Goal: Information Seeking & Learning: Check status

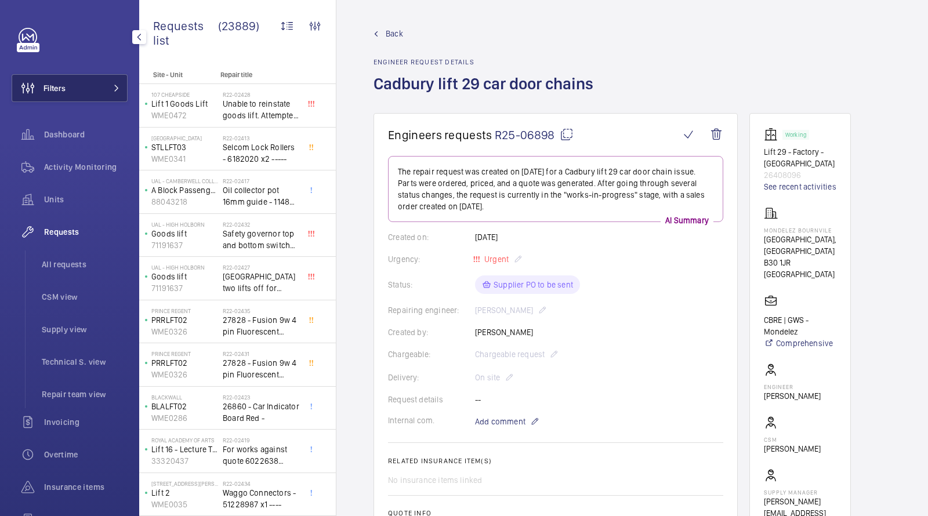
click at [106, 96] on button "Filters" at bounding box center [70, 88] width 116 height 28
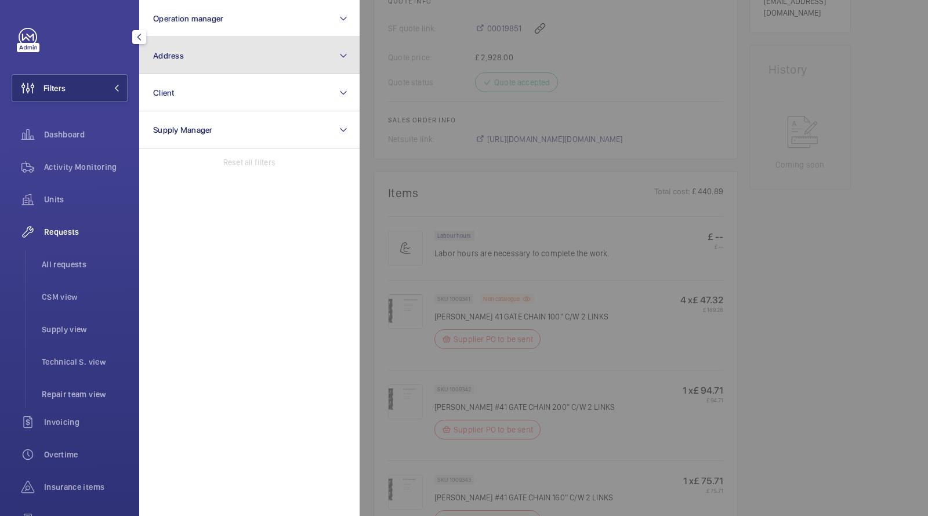
click at [202, 53] on button "Address" at bounding box center [249, 55] width 220 height 37
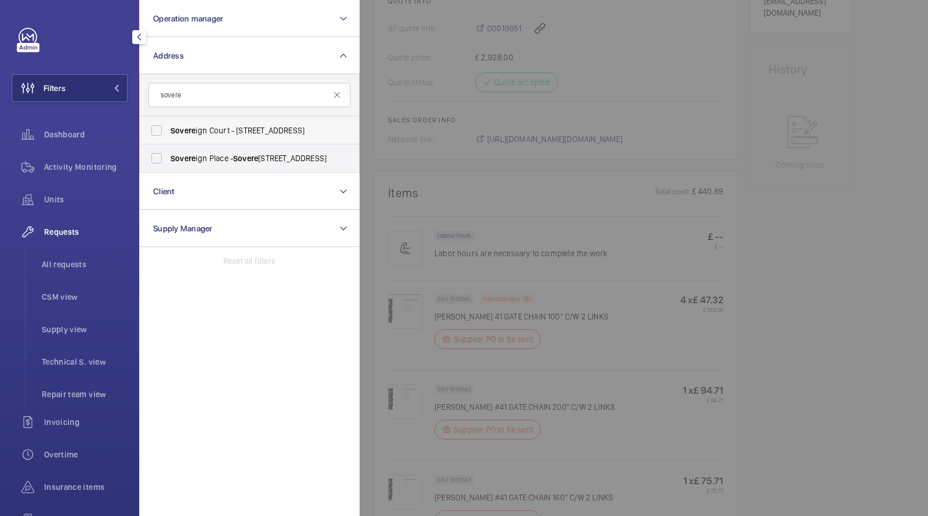
type input "sovere"
click at [223, 130] on span "Sovere ign Court - 15, 21 Staines Rd, HOUNSLOW TW3 3HR" at bounding box center [249, 131] width 159 height 12
click at [168, 130] on input "Sovere ign Court - 15, 21 Staines Rd, HOUNSLOW TW3 3HR" at bounding box center [156, 130] width 23 height 23
checkbox input "true"
click at [100, 167] on span "Activity Monitoring" at bounding box center [85, 167] width 83 height 12
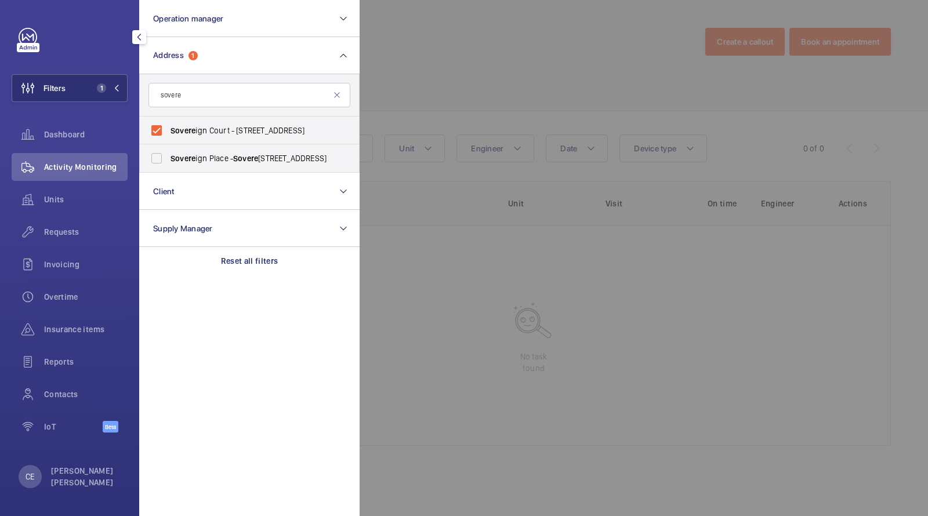
click at [499, 94] on div at bounding box center [823, 258] width 928 height 516
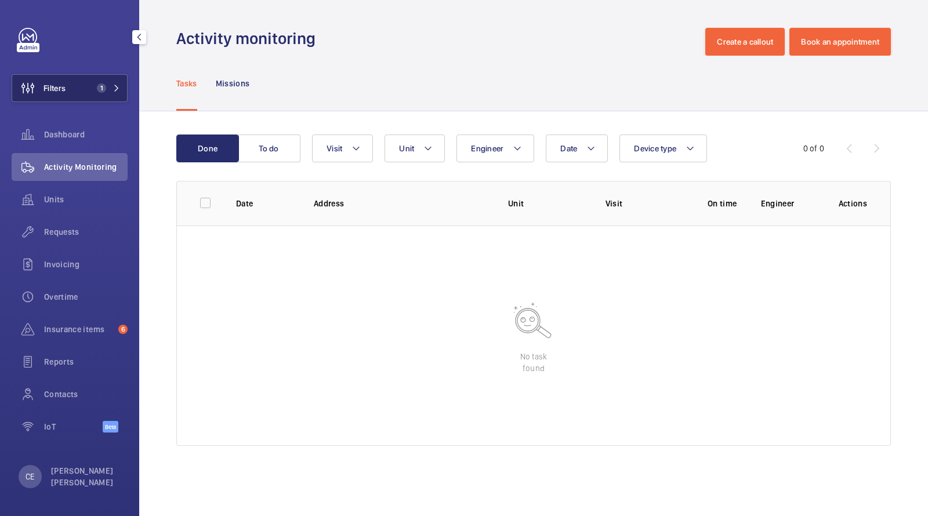
click at [102, 84] on span "1" at bounding box center [101, 87] width 9 height 9
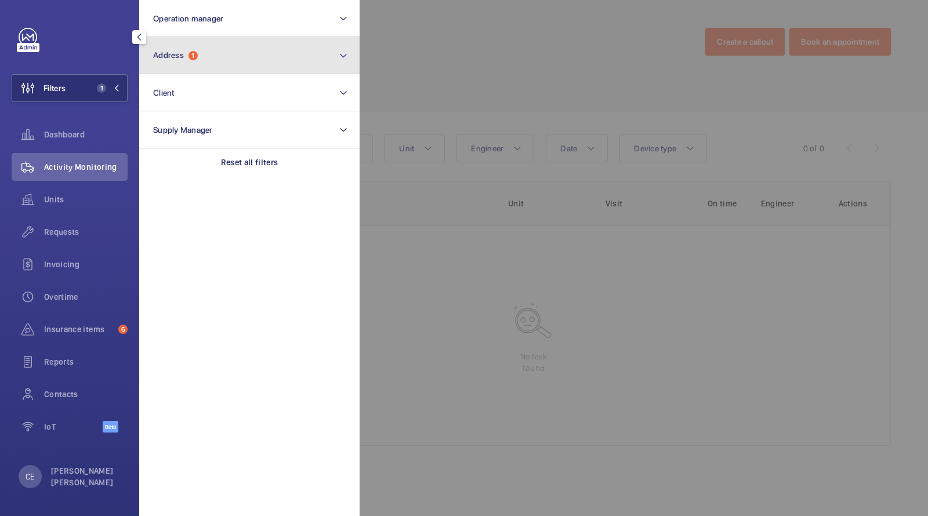
click at [206, 64] on button "Address 1" at bounding box center [249, 55] width 220 height 37
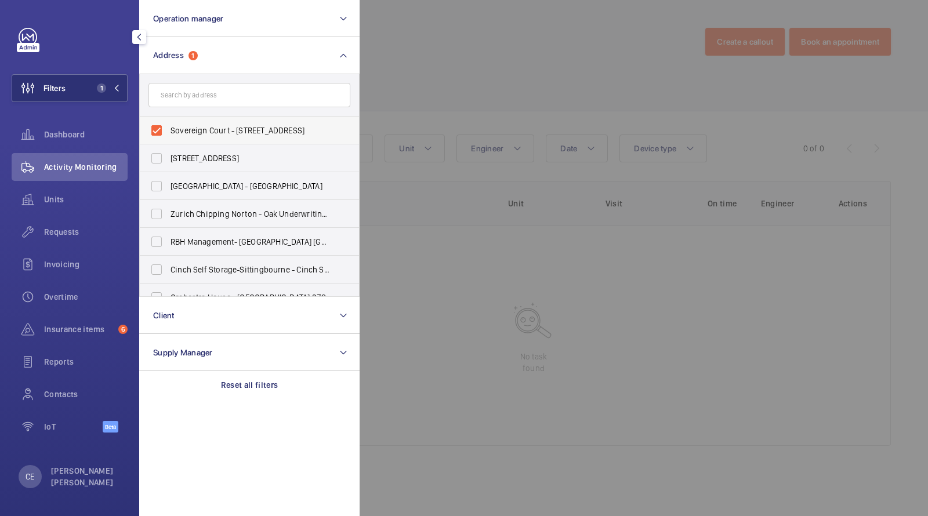
click at [172, 127] on span "Sovereign Court - [STREET_ADDRESS]" at bounding box center [249, 131] width 159 height 12
click at [168, 127] on input "Sovereign Court - [STREET_ADDRESS]" at bounding box center [156, 130] width 23 height 23
checkbox input "false"
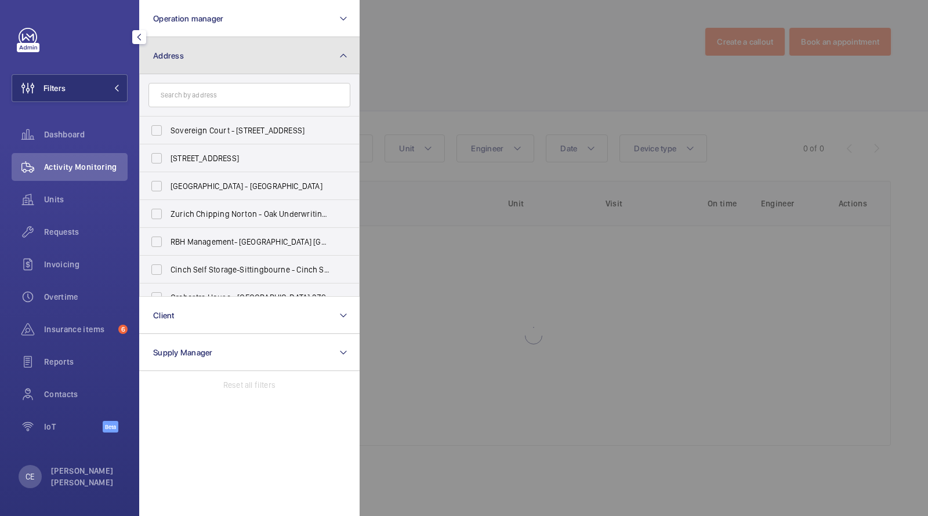
click at [188, 58] on button "Address" at bounding box center [249, 55] width 220 height 37
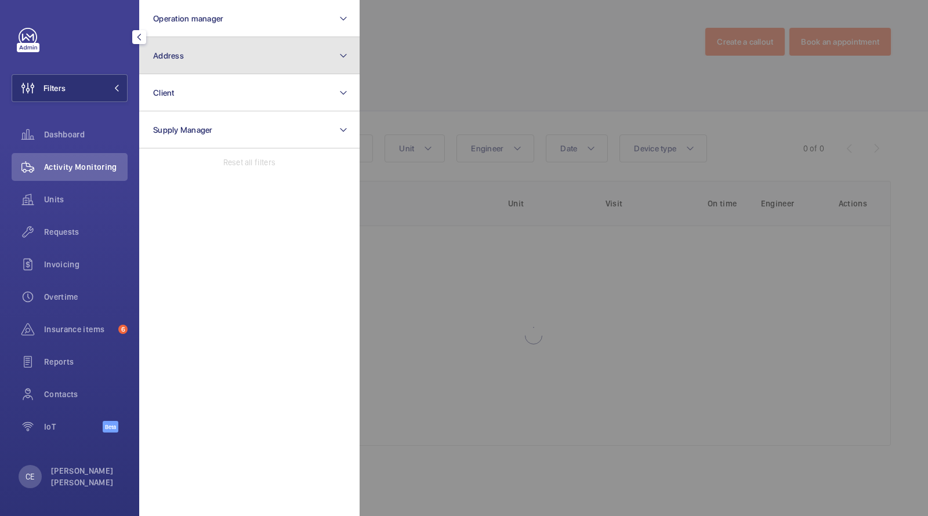
click at [188, 50] on button "Address" at bounding box center [249, 55] width 220 height 37
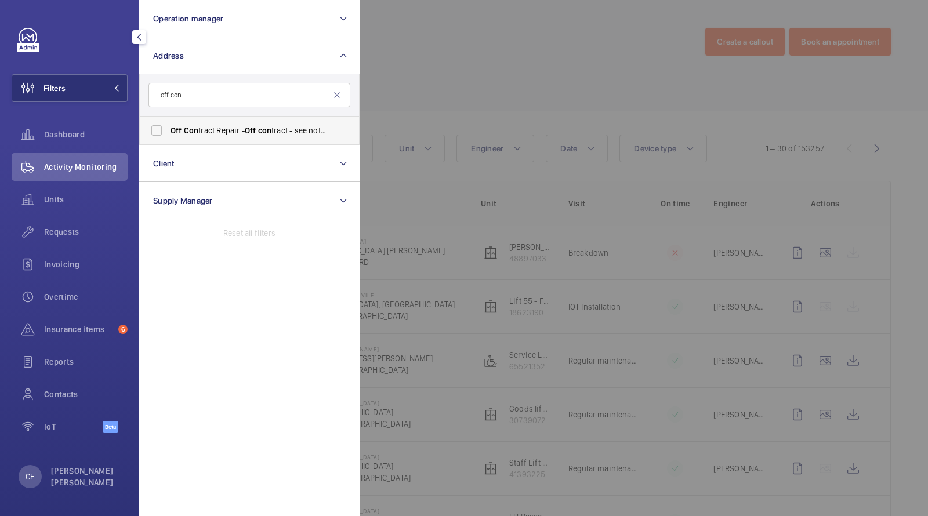
type input "off con"
click at [220, 131] on span "Off Con tract Repair - Off con tract - see notes in description, LONDON XXXX" at bounding box center [249, 131] width 159 height 12
click at [168, 131] on input "Off Con tract Repair - Off con tract - see notes in description, LONDON XXXX" at bounding box center [156, 130] width 23 height 23
checkbox input "true"
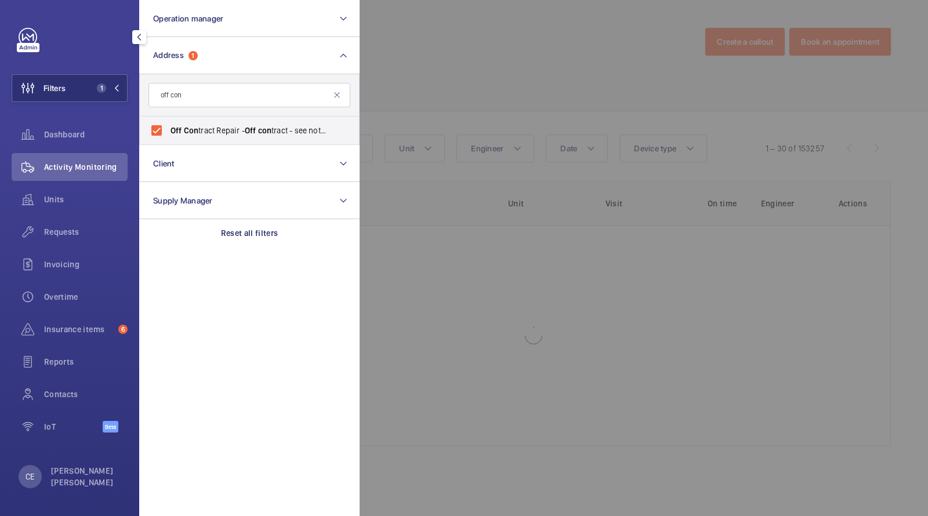
click at [482, 77] on div at bounding box center [823, 258] width 928 height 516
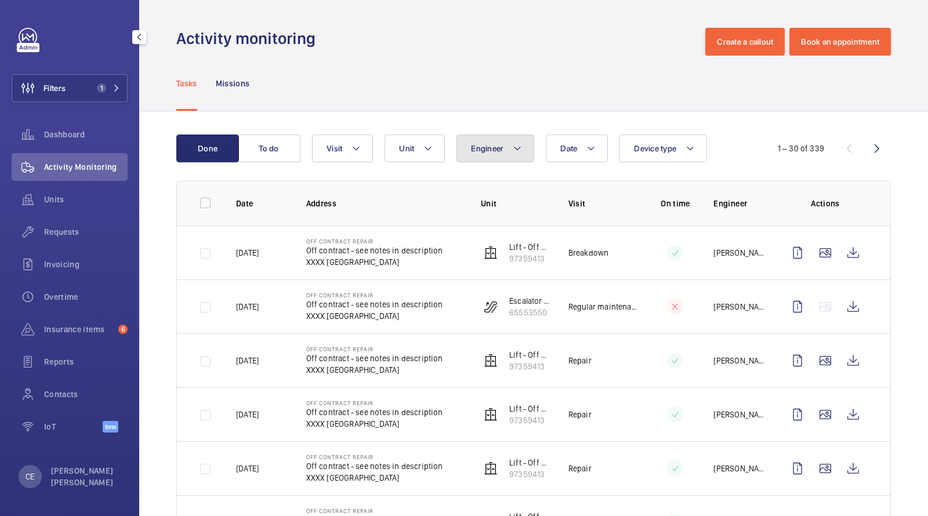
click at [514, 156] on button "Engineer" at bounding box center [495, 149] width 78 height 28
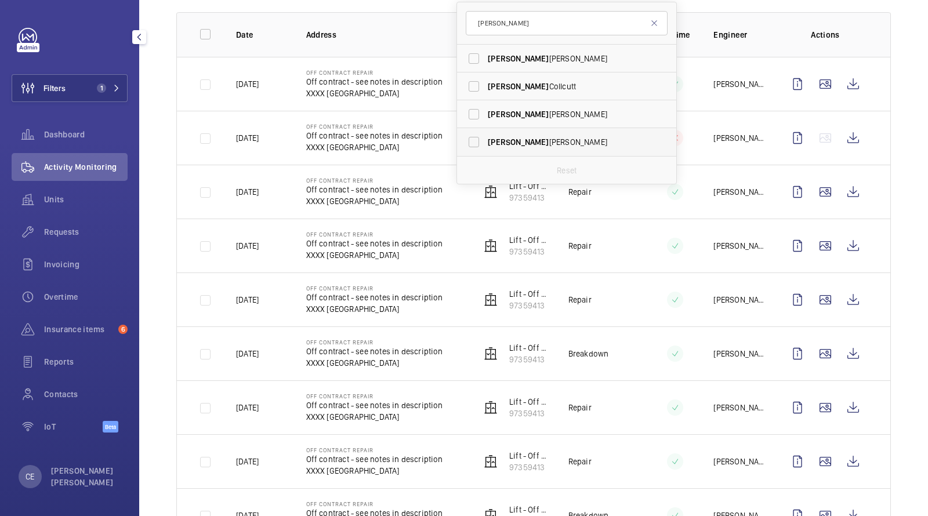
scroll to position [83, 0]
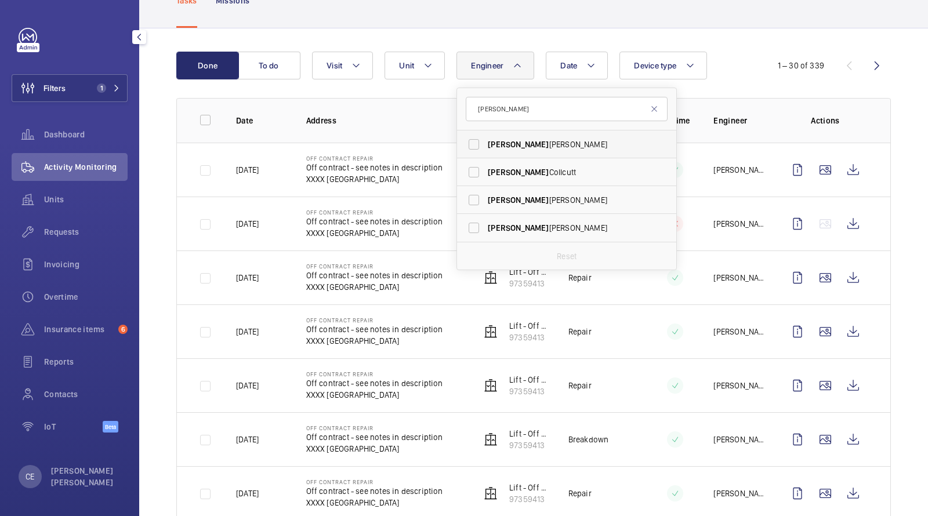
type input "[PERSON_NAME]"
click at [518, 137] on label "[PERSON_NAME]" at bounding box center [558, 144] width 202 height 28
click at [485, 137] on input "[PERSON_NAME]" at bounding box center [473, 144] width 23 height 23
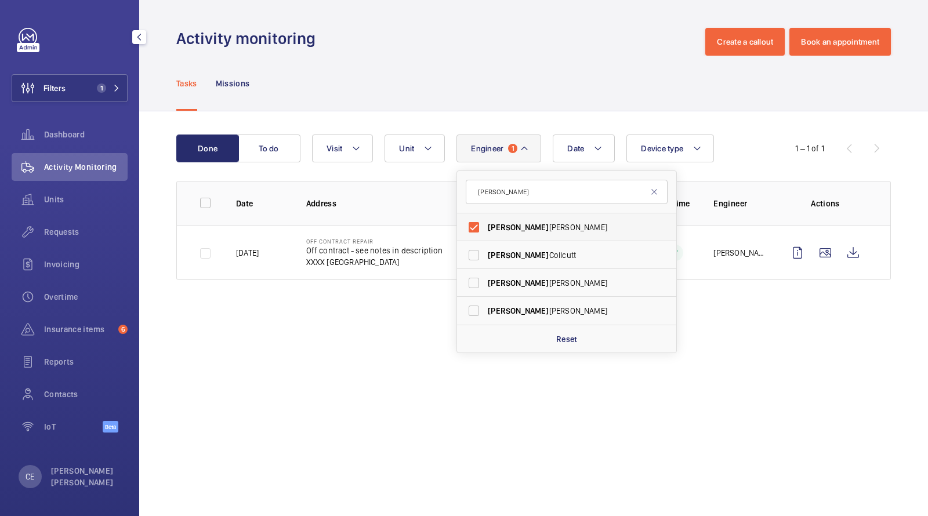
click at [506, 228] on span "[PERSON_NAME]" at bounding box center [567, 227] width 159 height 12
click at [485, 228] on input "[PERSON_NAME]" at bounding box center [473, 227] width 23 height 23
checkbox input "false"
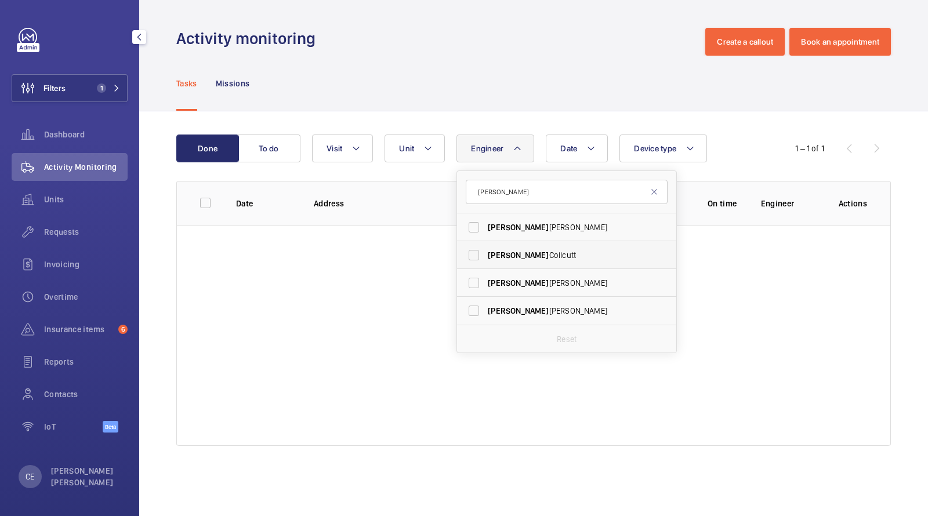
click at [502, 249] on span "[PERSON_NAME]" at bounding box center [567, 255] width 159 height 12
click at [485, 249] on input "[PERSON_NAME]" at bounding box center [473, 254] width 23 height 23
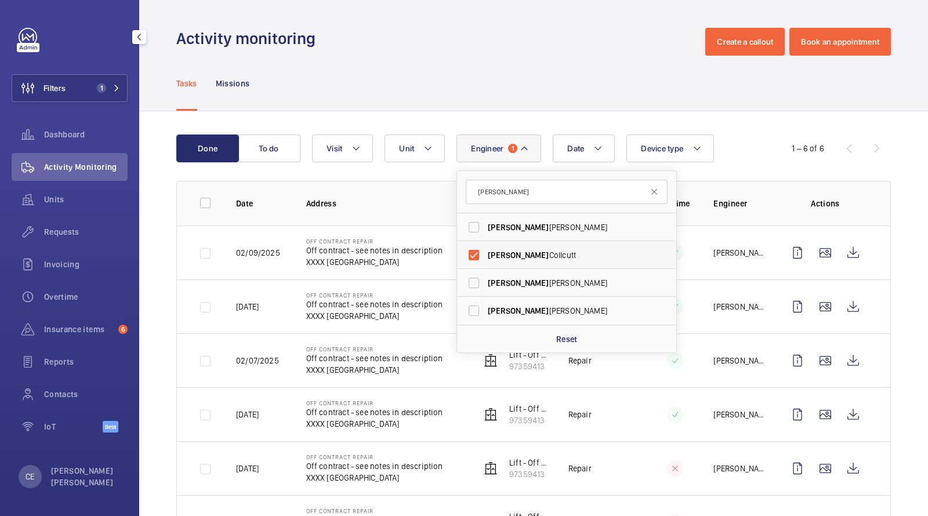
click at [523, 250] on span "[PERSON_NAME]" at bounding box center [567, 255] width 159 height 12
click at [485, 250] on input "[PERSON_NAME]" at bounding box center [473, 254] width 23 height 23
click at [523, 252] on span "[PERSON_NAME]" at bounding box center [567, 255] width 159 height 12
click at [485, 252] on input "[PERSON_NAME]" at bounding box center [473, 254] width 23 height 23
checkbox input "true"
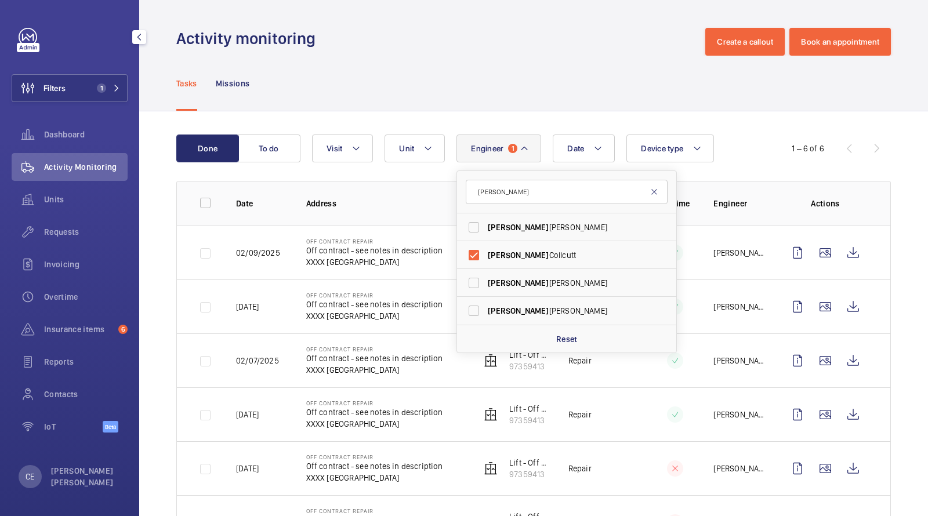
click at [657, 194] on mat-icon at bounding box center [653, 191] width 9 height 9
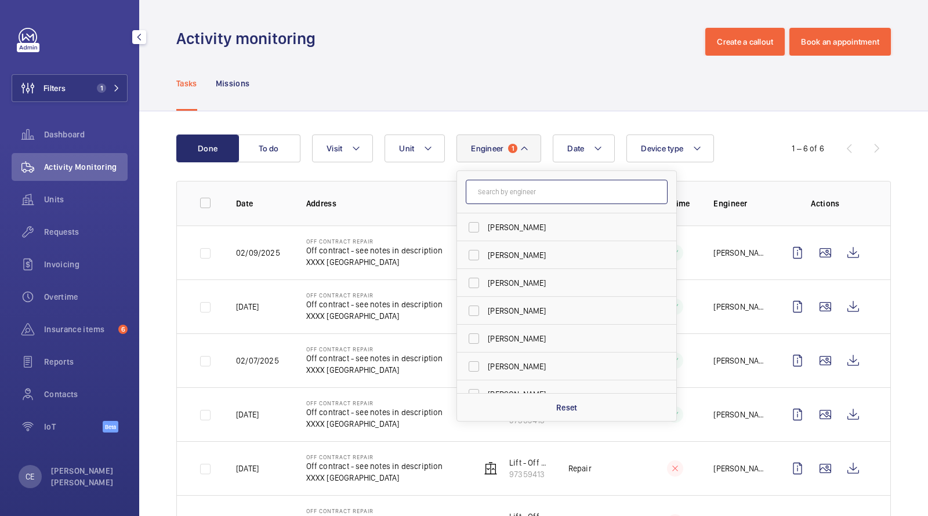
click at [656, 194] on input "text" at bounding box center [567, 192] width 202 height 24
click at [652, 188] on input "text" at bounding box center [567, 192] width 202 height 24
type input "da"
click at [574, 60] on div "Tasks Missions" at bounding box center [533, 83] width 714 height 55
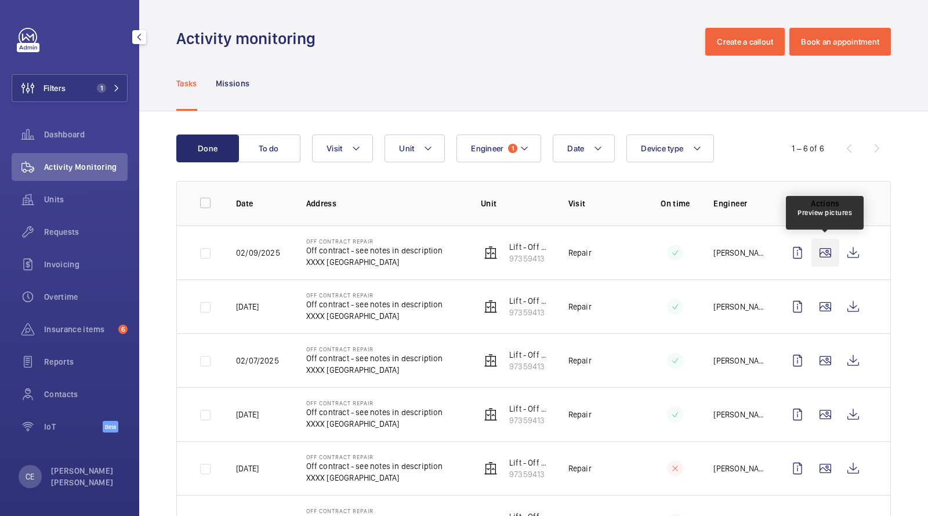
click at [827, 242] on wm-front-icon-button at bounding box center [825, 253] width 28 height 28
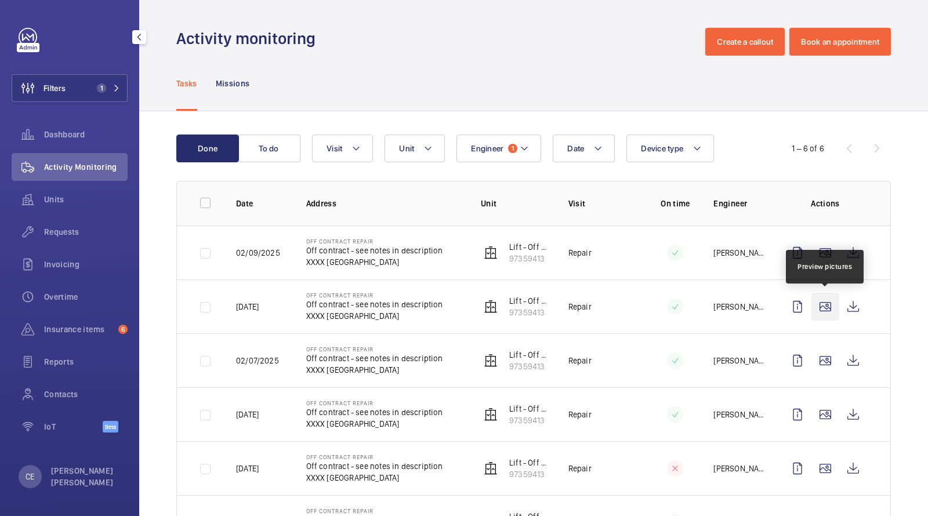
click at [824, 301] on wm-front-icon-button at bounding box center [825, 307] width 28 height 28
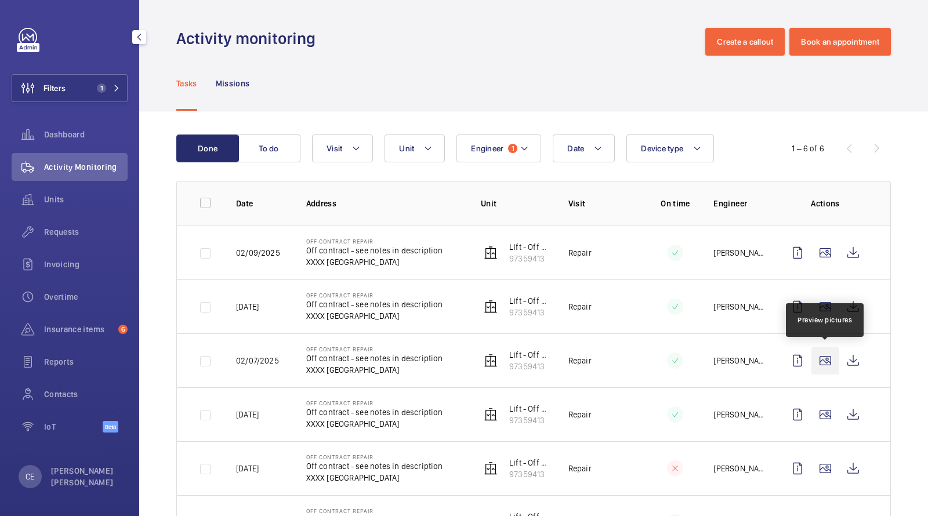
click at [821, 359] on wm-front-icon-button at bounding box center [825, 361] width 28 height 28
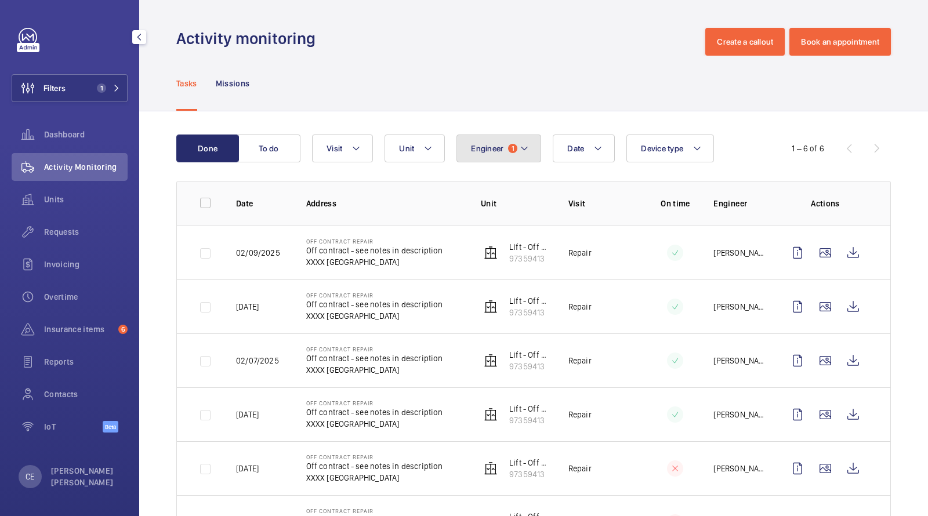
click at [512, 147] on span "1" at bounding box center [512, 148] width 9 height 9
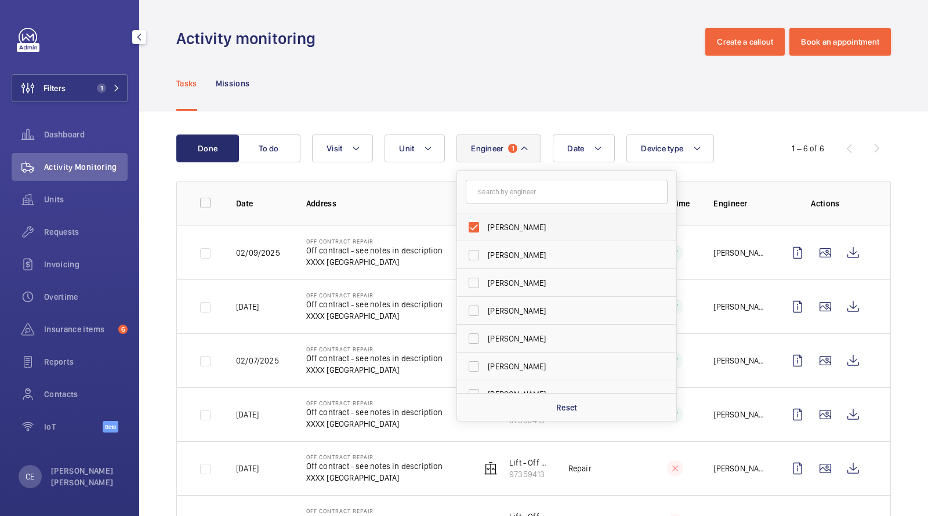
click at [501, 219] on label "[PERSON_NAME]" at bounding box center [558, 227] width 202 height 28
click at [485, 219] on input "[PERSON_NAME]" at bounding box center [473, 227] width 23 height 23
checkbox input "false"
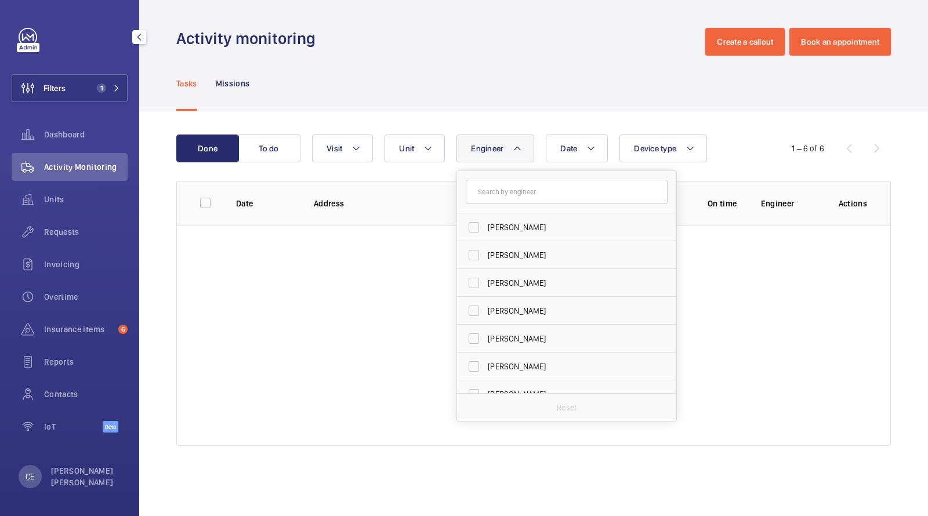
click at [501, 208] on form at bounding box center [566, 192] width 219 height 42
click at [500, 199] on input "text" at bounding box center [567, 192] width 202 height 24
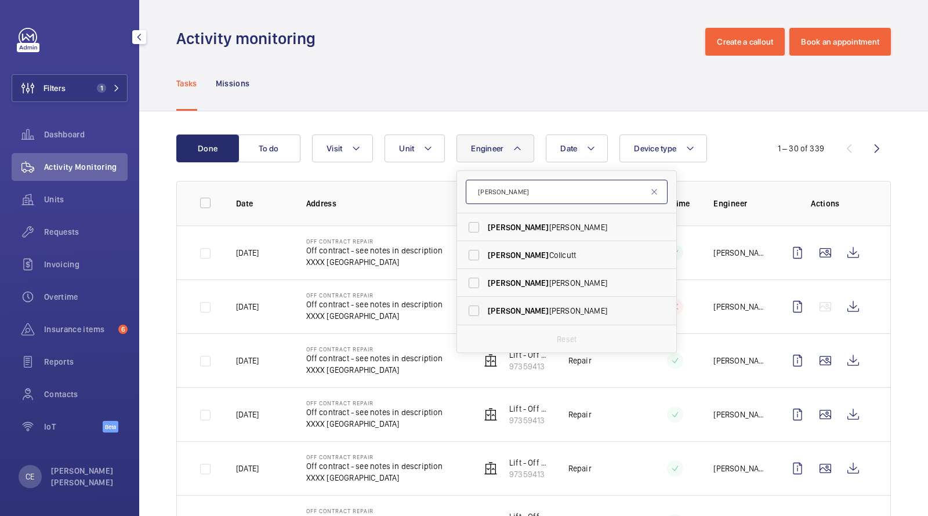
type input "[PERSON_NAME]"
click at [515, 306] on span "[PERSON_NAME]" at bounding box center [567, 311] width 159 height 12
click at [485, 306] on input "[PERSON_NAME]" at bounding box center [473, 310] width 23 height 23
checkbox input "true"
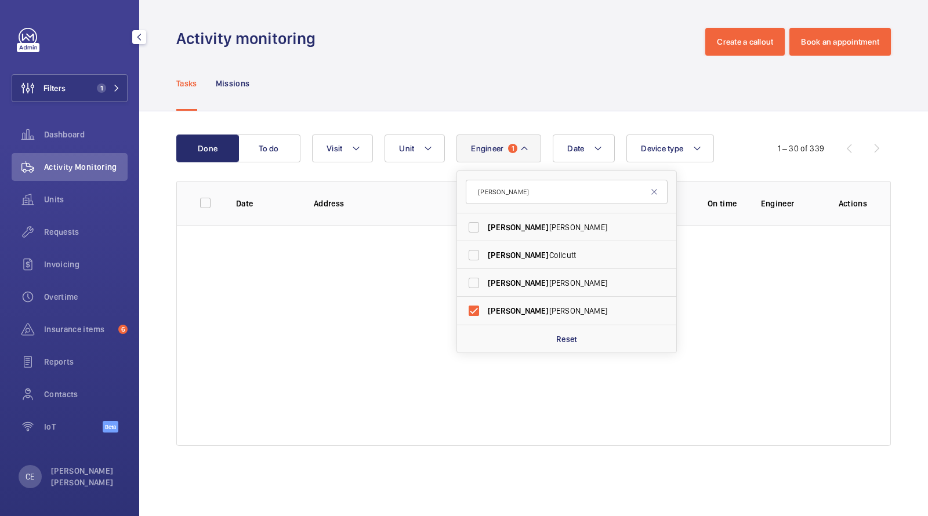
click at [537, 32] on div "Activity monitoring Create a callout Book an appointment" at bounding box center [533, 42] width 714 height 28
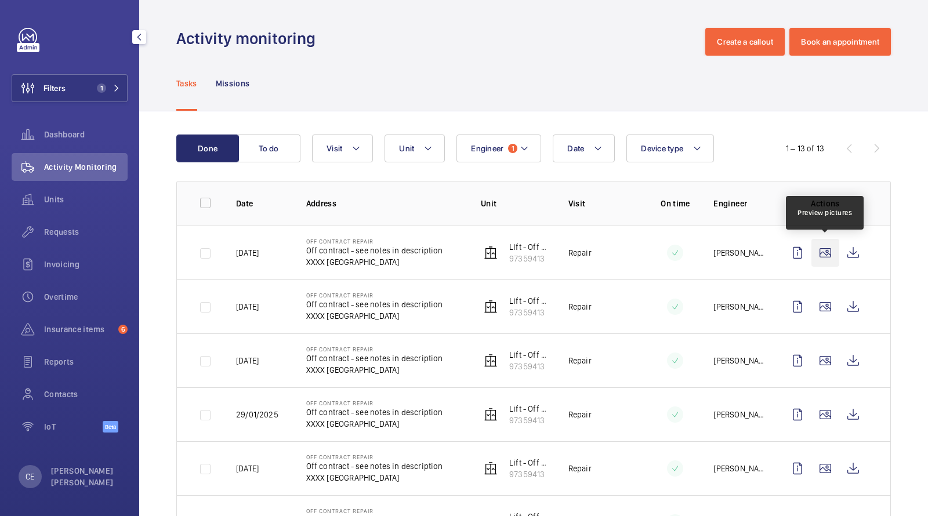
click at [829, 253] on wm-front-icon-button at bounding box center [825, 253] width 28 height 28
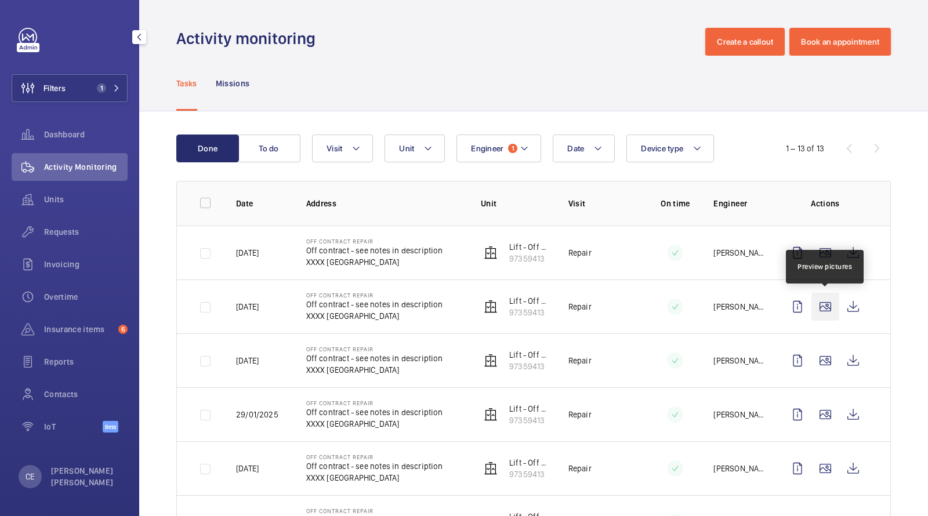
click at [821, 305] on wm-front-icon-button at bounding box center [825, 307] width 28 height 28
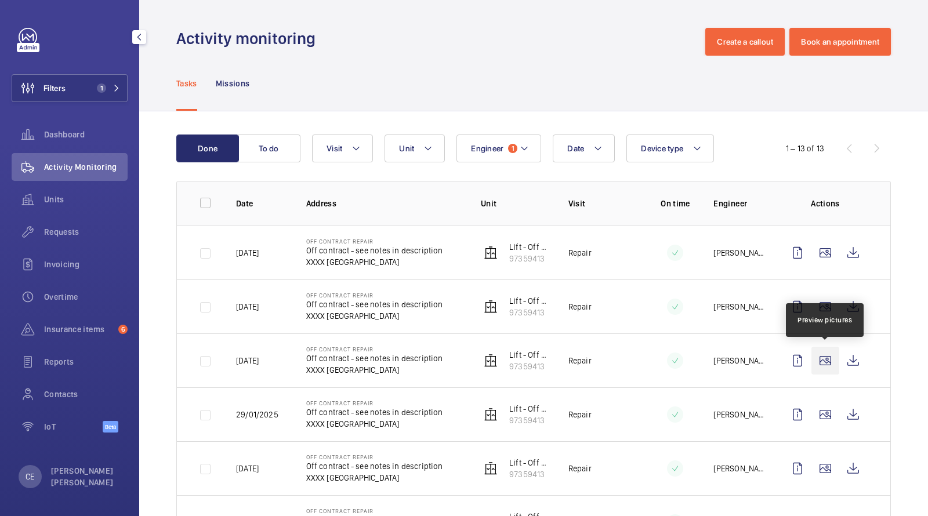
click at [823, 360] on wm-front-icon-button at bounding box center [825, 361] width 28 height 28
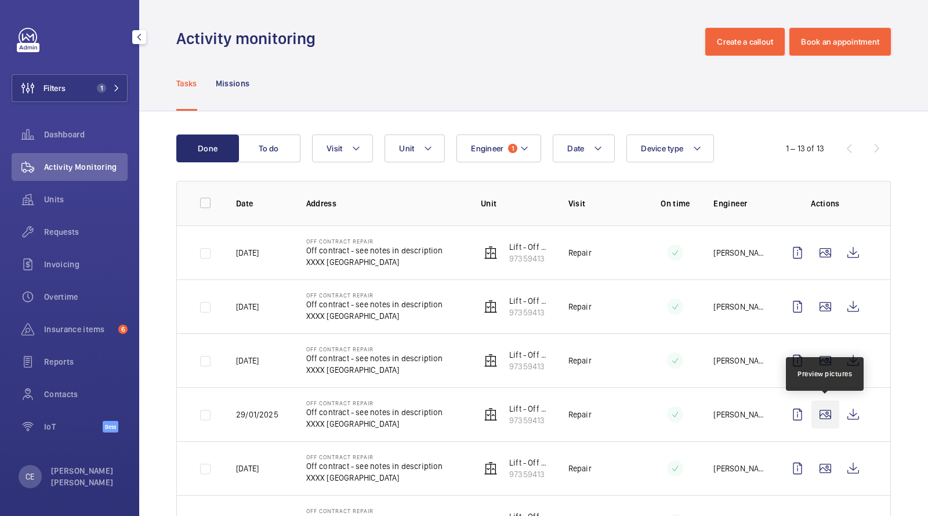
click at [828, 415] on wm-front-icon-button at bounding box center [825, 415] width 28 height 28
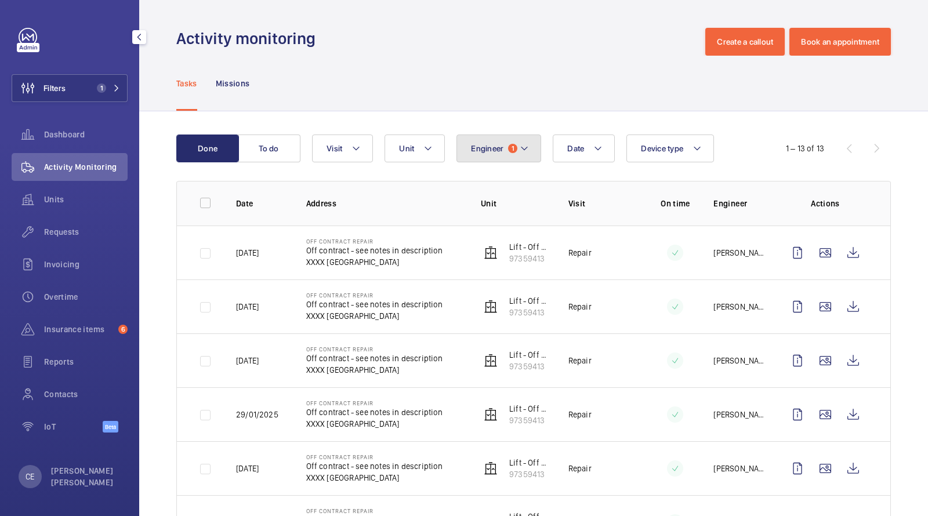
click at [515, 151] on button "Engineer 1" at bounding box center [498, 149] width 85 height 28
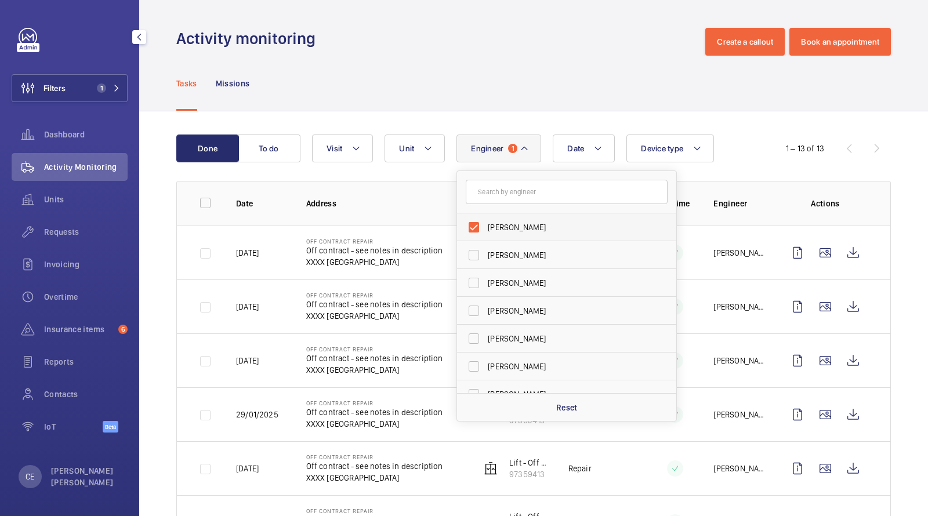
click at [502, 223] on span "[PERSON_NAME]" at bounding box center [567, 227] width 159 height 12
click at [485, 223] on input "[PERSON_NAME]" at bounding box center [473, 227] width 23 height 23
checkbox input "false"
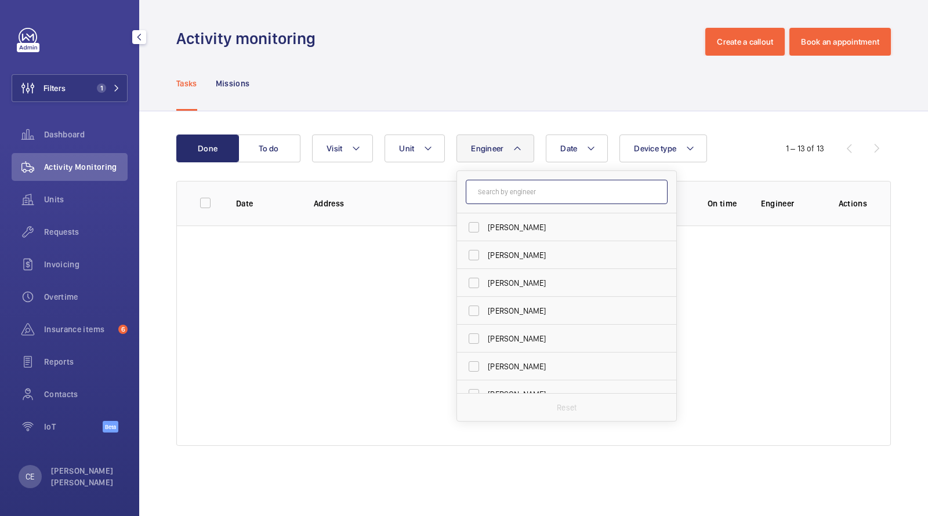
click at [501, 191] on input "text" at bounding box center [567, 192] width 202 height 24
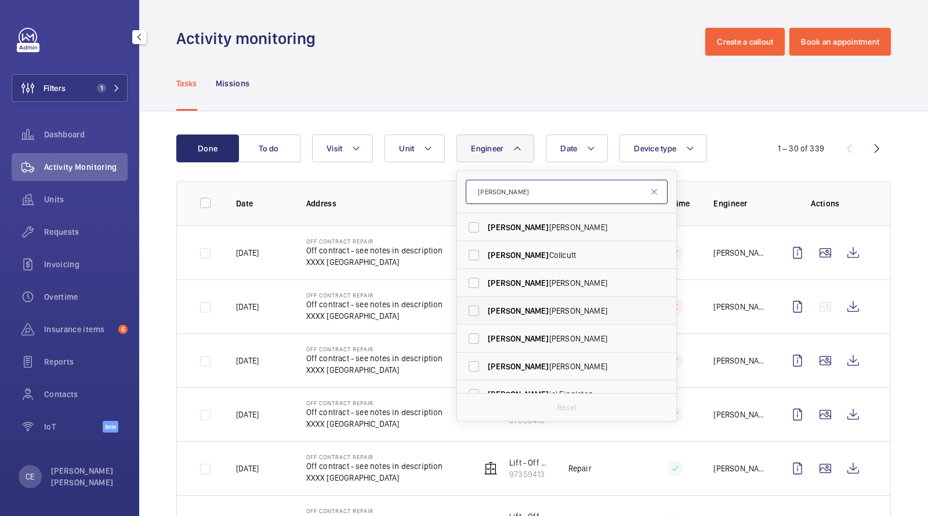
type input "[PERSON_NAME]"
click at [528, 306] on span "[PERSON_NAME]" at bounding box center [567, 311] width 159 height 12
click at [485, 306] on input "[PERSON_NAME]" at bounding box center [473, 310] width 23 height 23
checkbox input "true"
click at [630, 73] on div "Tasks Missions" at bounding box center [533, 83] width 714 height 55
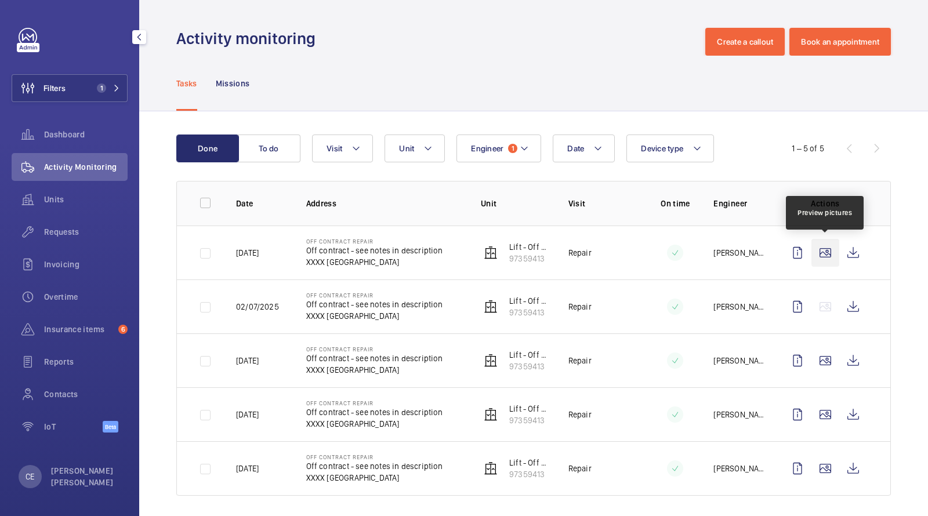
click at [825, 255] on wm-front-icon-button at bounding box center [825, 253] width 28 height 28
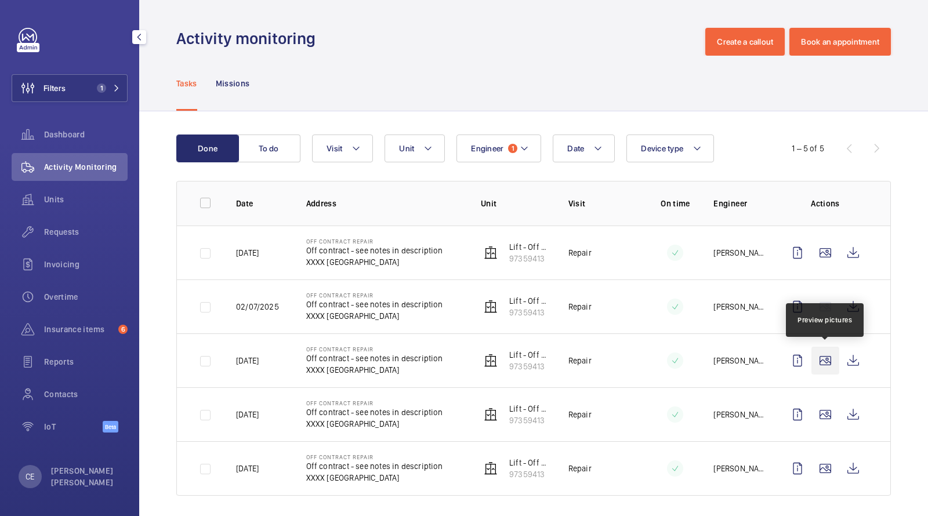
click at [820, 357] on wm-front-icon-button at bounding box center [825, 361] width 28 height 28
click at [825, 412] on wm-front-icon-button at bounding box center [825, 415] width 28 height 28
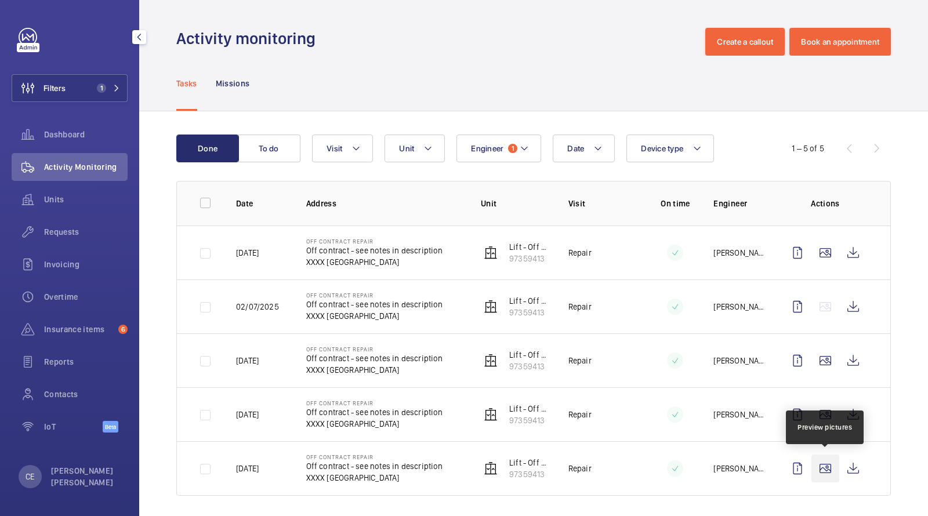
click at [821, 459] on wm-front-icon-button at bounding box center [825, 469] width 28 height 28
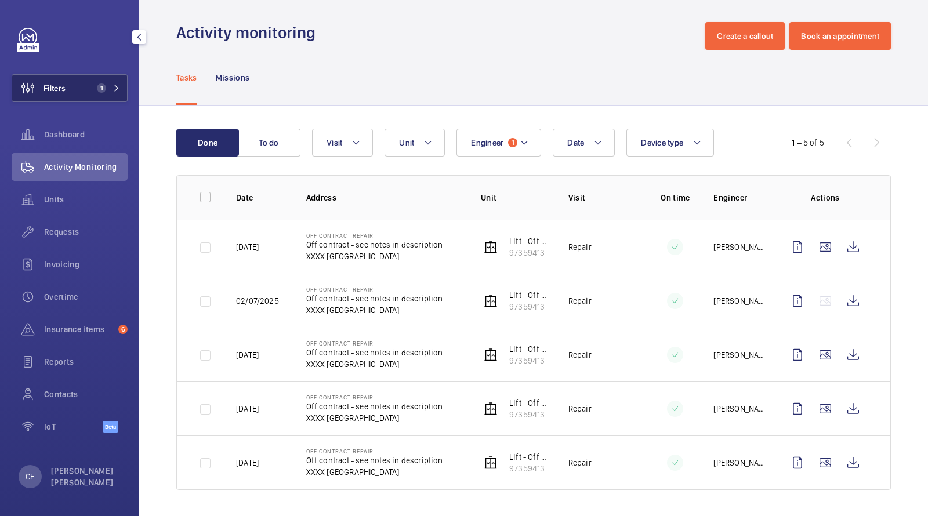
click at [101, 94] on button "Filters 1" at bounding box center [70, 88] width 116 height 28
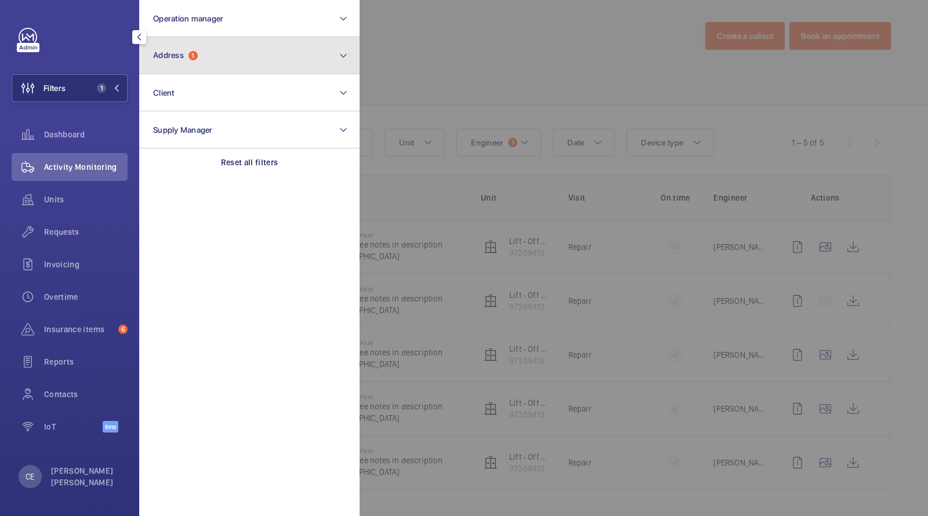
click at [187, 60] on button "Address 1" at bounding box center [249, 55] width 220 height 37
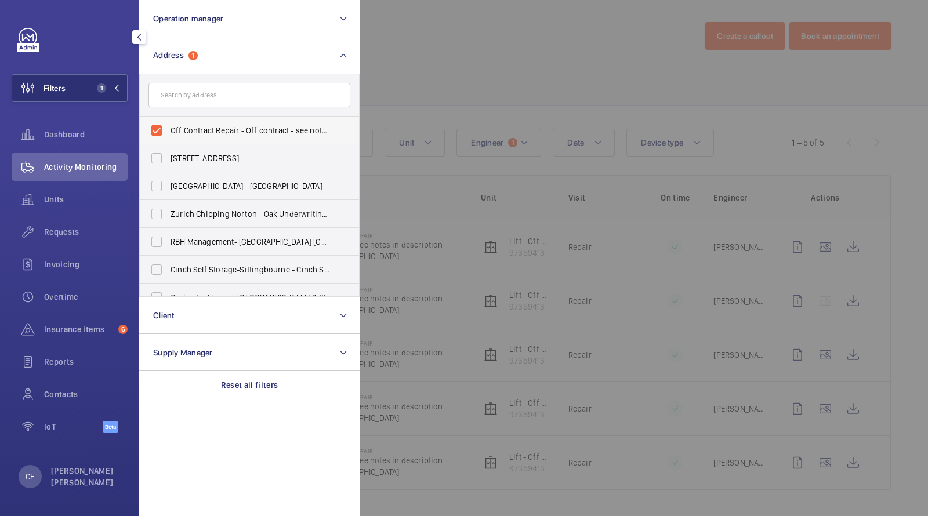
click at [204, 128] on span "Off Contract Repair - Off contract - see notes in description, [GEOGRAPHIC_DATA…" at bounding box center [249, 131] width 159 height 12
click at [168, 128] on input "Off Contract Repair - Off contract - see notes in description, [GEOGRAPHIC_DATA…" at bounding box center [156, 130] width 23 height 23
checkbox input "false"
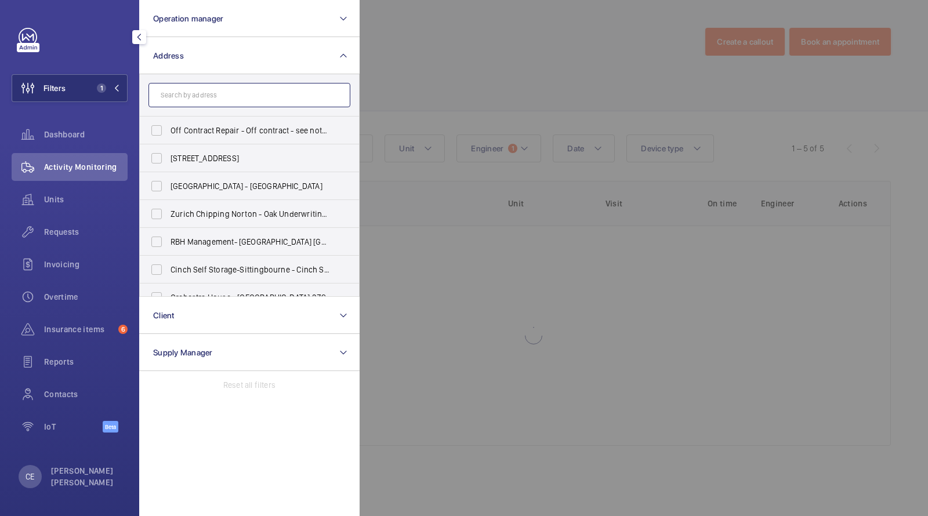
click at [202, 100] on input "text" at bounding box center [249, 95] width 202 height 24
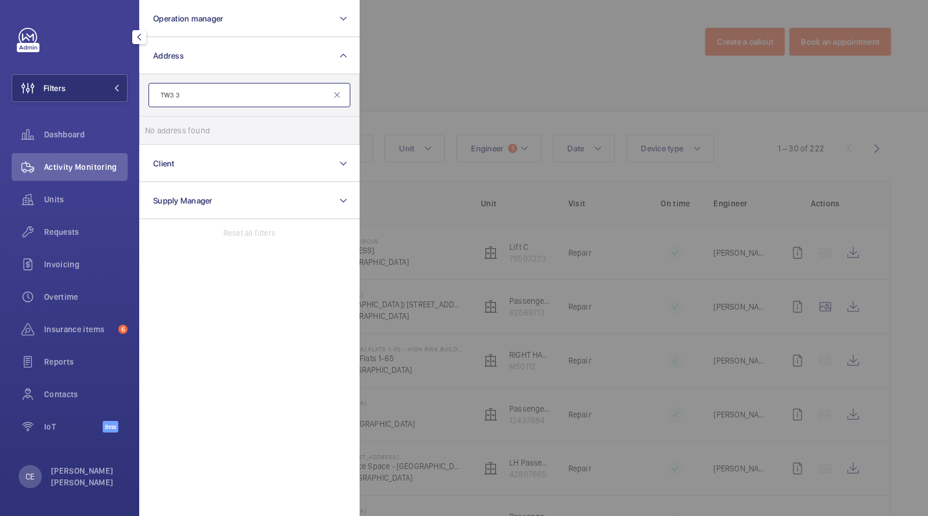
type input "TW3 3F"
